Goal: Check status

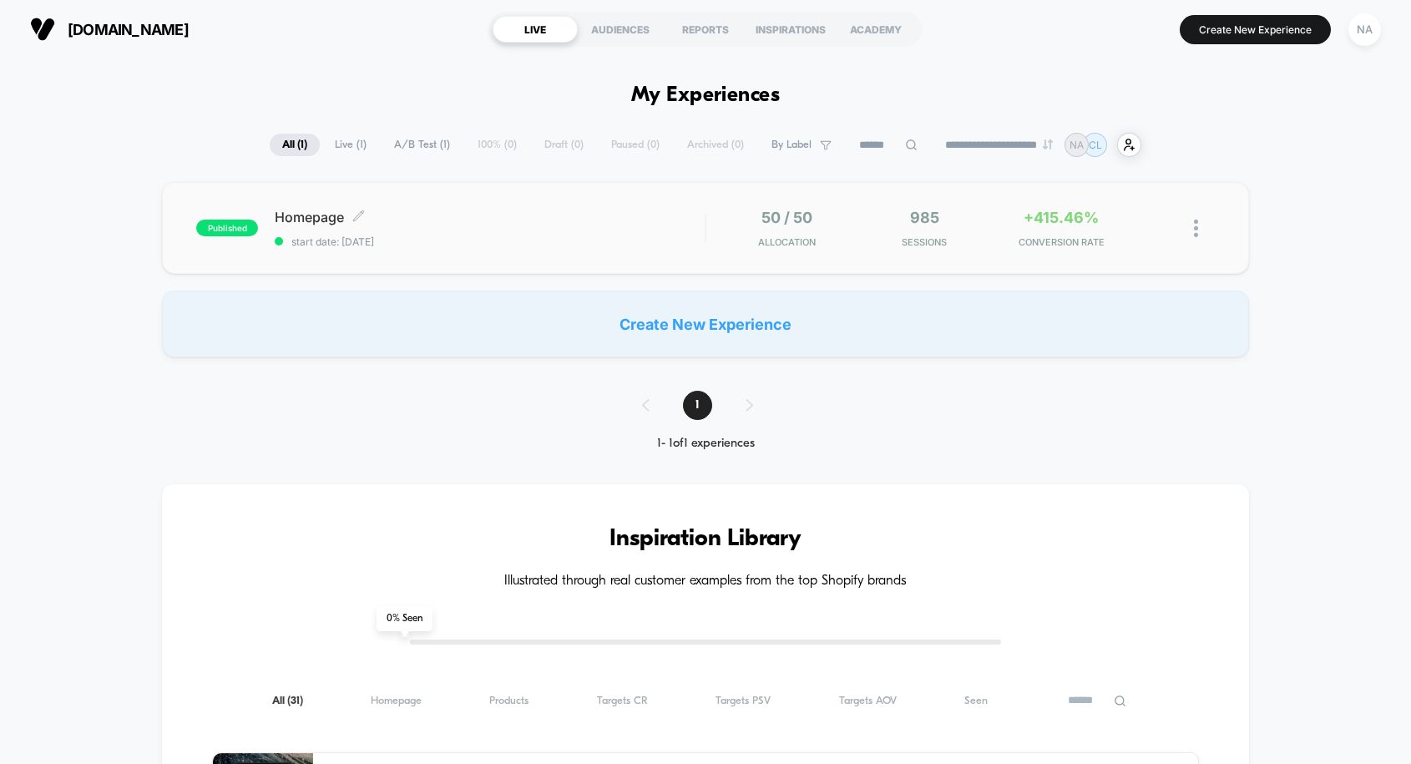
click at [575, 220] on span "Homepage Click to edit experience details" at bounding box center [490, 217] width 430 height 17
